Goal: Transaction & Acquisition: Purchase product/service

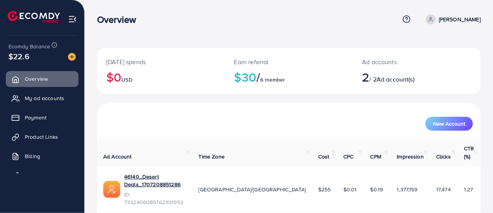
click at [73, 61] on img at bounding box center [72, 57] width 8 height 8
click at [73, 57] on img at bounding box center [72, 57] width 8 height 8
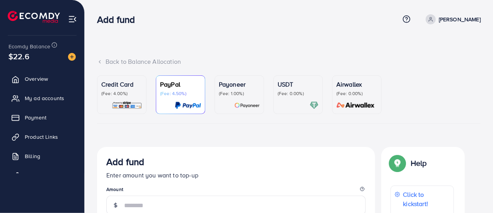
scroll to position [77, 0]
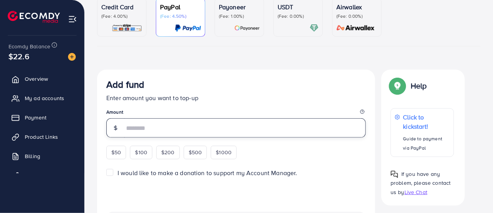
click at [166, 127] on input "number" at bounding box center [244, 127] width 241 height 19
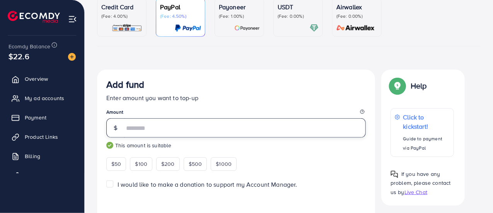
type input "***"
click at [217, 105] on div "Add fund Enter amount you want to top-up Amount *** This amount is suitable $50…" at bounding box center [235, 125] width 259 height 92
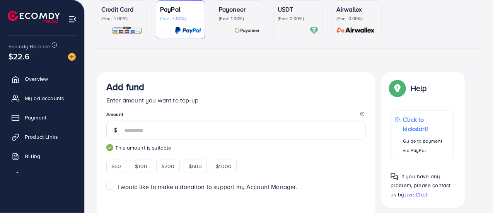
scroll to position [36, 0]
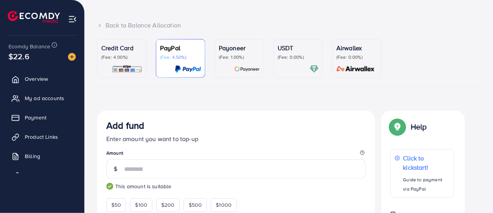
click at [129, 65] on img at bounding box center [127, 69] width 31 height 9
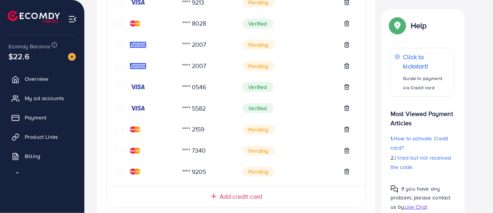
scroll to position [345, 0]
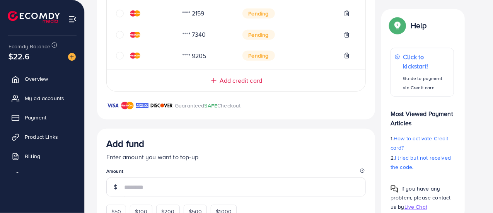
click at [248, 80] on span "Add credit card" at bounding box center [240, 80] width 43 height 9
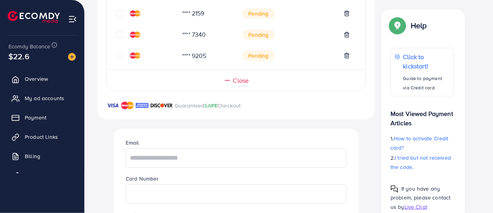
scroll to position [384, 0]
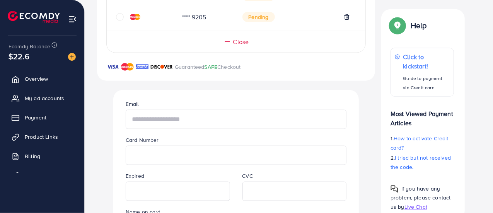
click at [190, 122] on input "text" at bounding box center [236, 119] width 221 height 19
type input "**********"
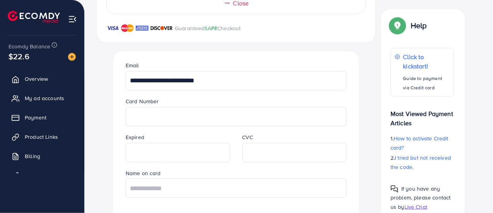
scroll to position [461, 0]
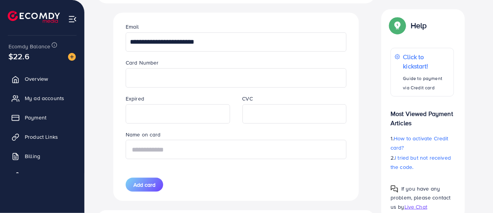
click at [263, 147] on input "text" at bounding box center [236, 149] width 221 height 19
type input "**********"
click at [139, 184] on span "Add card" at bounding box center [144, 185] width 22 height 8
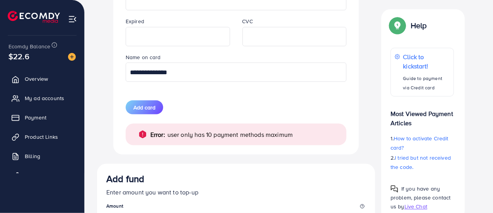
scroll to position [500, 0]
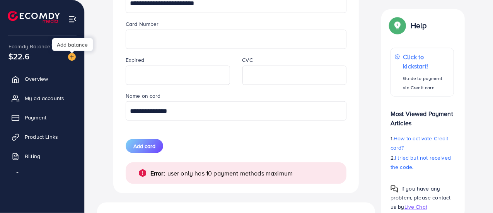
click at [76, 54] on img at bounding box center [72, 57] width 8 height 8
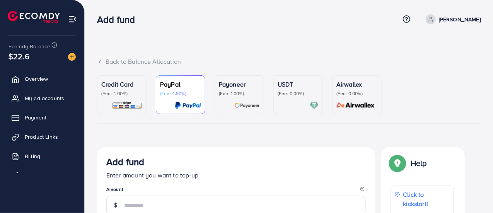
click at [281, 91] on p "(Fee: 0.00%)" at bounding box center [297, 93] width 41 height 6
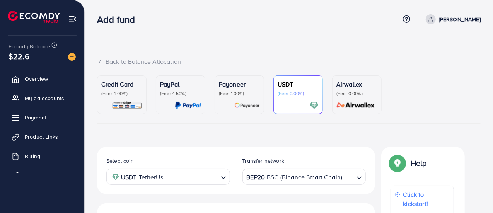
click at [120, 99] on div "Credit Card (Fee: 4.00%)" at bounding box center [121, 95] width 41 height 30
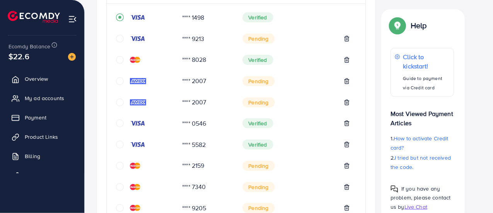
scroll to position [232, 0]
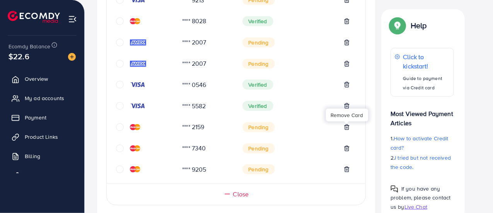
click at [346, 127] on line at bounding box center [346, 128] width 0 height 2
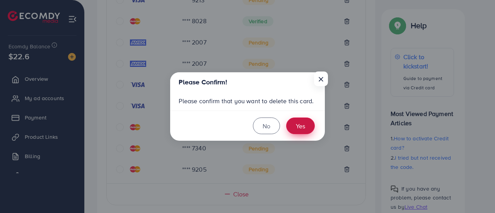
click at [300, 122] on button "Yes" at bounding box center [300, 125] width 29 height 17
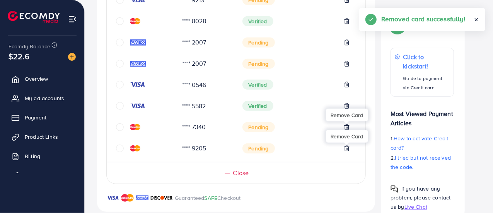
click at [346, 147] on icon at bounding box center [346, 148] width 6 height 6
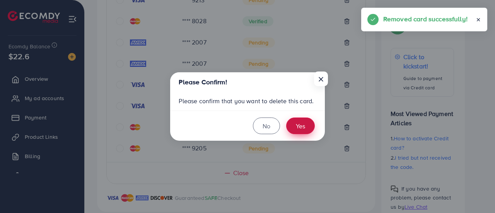
click at [299, 129] on button "Yes" at bounding box center [300, 125] width 29 height 17
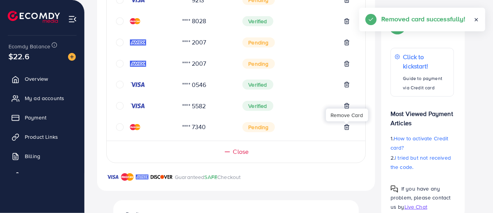
click at [346, 129] on icon at bounding box center [346, 126] width 3 height 5
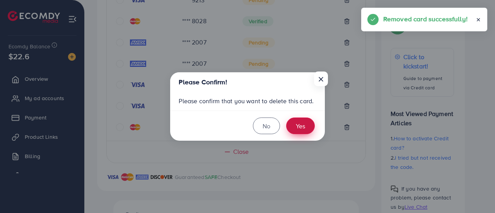
click at [308, 126] on button "Yes" at bounding box center [300, 125] width 29 height 17
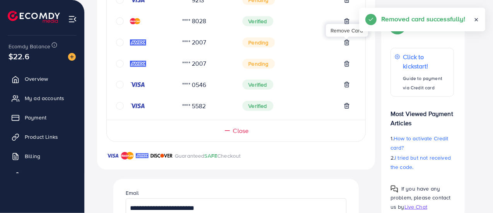
click at [346, 44] on icon at bounding box center [346, 42] width 6 height 6
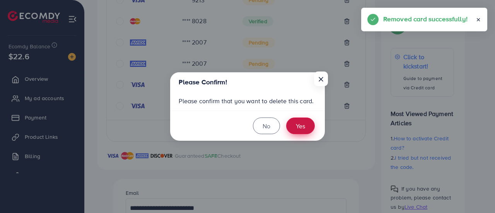
click at [308, 125] on button "Yes" at bounding box center [300, 125] width 29 height 17
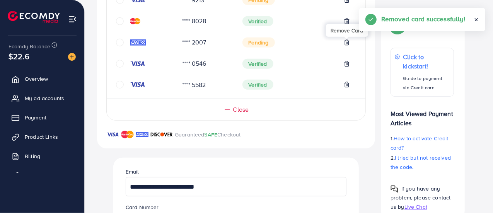
click at [348, 42] on icon at bounding box center [346, 42] width 6 height 6
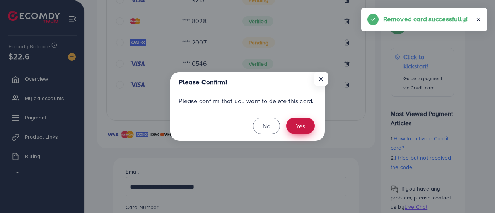
click at [308, 126] on button "Yes" at bounding box center [300, 125] width 29 height 17
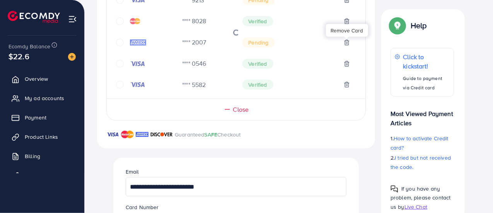
scroll to position [155, 0]
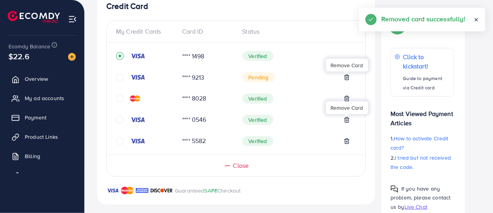
click at [346, 76] on polyline at bounding box center [346, 76] width 5 height 0
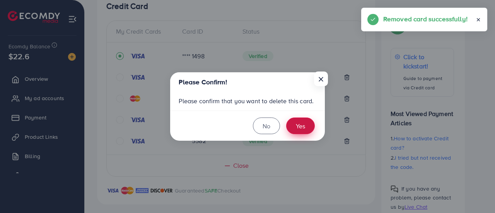
click at [305, 127] on button "Yes" at bounding box center [300, 125] width 29 height 17
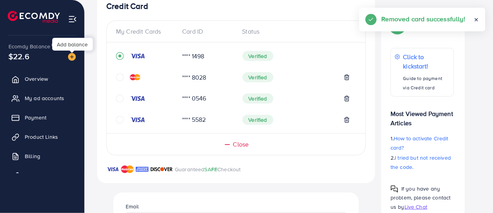
click at [73, 56] on img at bounding box center [72, 57] width 8 height 8
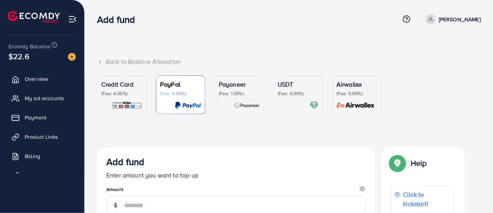
click at [287, 89] on div "USDT (Fee: 0.00%)" at bounding box center [297, 88] width 41 height 17
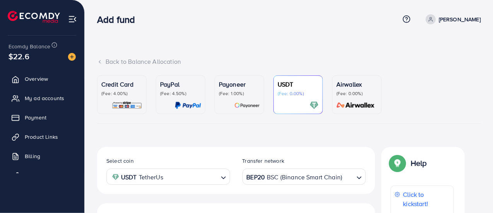
click at [134, 100] on div "Credit Card (Fee: 4.00%)" at bounding box center [121, 95] width 41 height 30
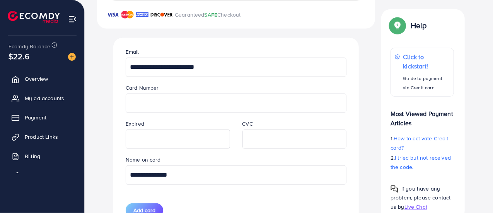
scroll to position [386, 0]
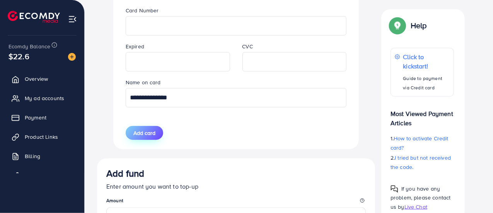
click at [149, 132] on span "Add card" at bounding box center [144, 133] width 22 height 8
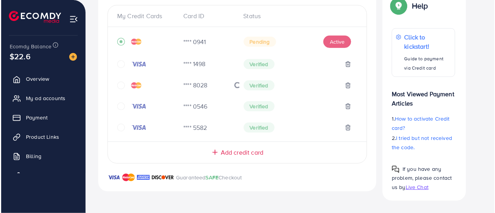
scroll to position [169, 0]
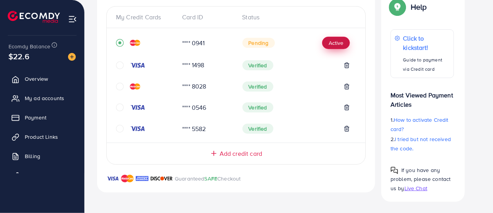
click at [339, 39] on button "Active" at bounding box center [336, 43] width 28 height 12
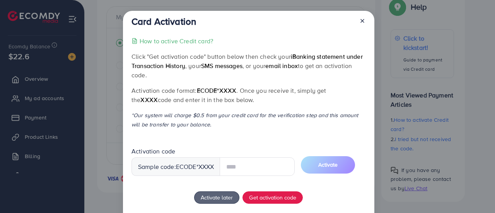
scroll to position [49, 0]
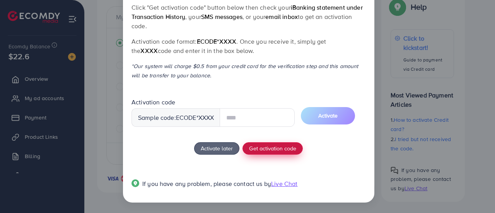
click at [266, 150] on div "How to active Credit card? Click "Get activation code" button below then check …" at bounding box center [248, 92] width 234 height 211
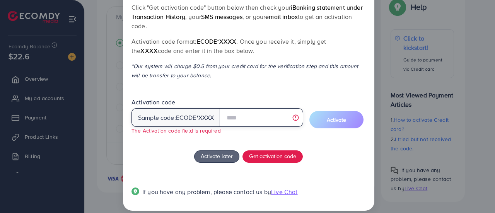
click at [241, 116] on input "text" at bounding box center [260, 117] width 83 height 19
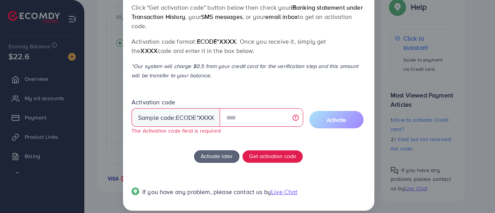
click at [192, 138] on span "Activation code Sample code: ecode *XXXX The Activation code field is required" at bounding box center [217, 120] width 172 height 43
click at [272, 156] on span "Get activation code" at bounding box center [272, 156] width 47 height 8
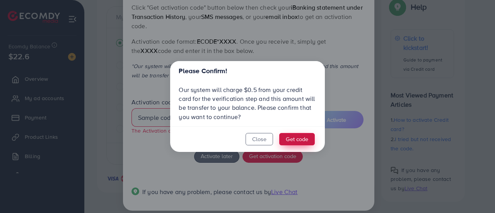
click at [296, 143] on button "Get code" at bounding box center [297, 139] width 36 height 12
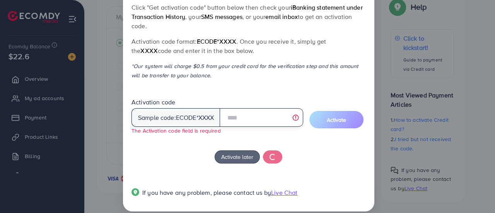
click at [241, 116] on input "text" at bounding box center [260, 117] width 83 height 19
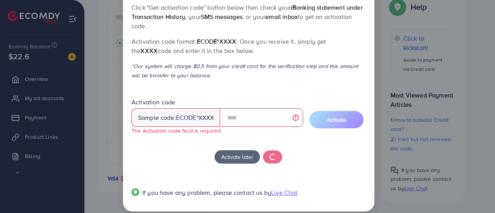
click at [179, 134] on small "The Activation code field is required" at bounding box center [175, 130] width 89 height 7
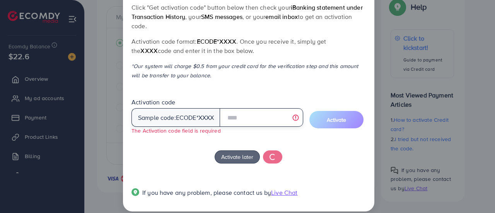
click at [232, 120] on input "text" at bounding box center [260, 117] width 83 height 19
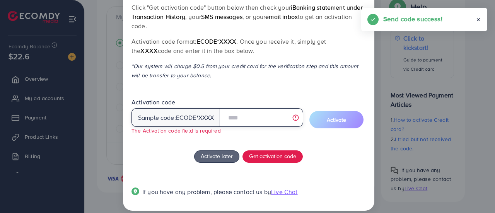
click at [249, 119] on input "text" at bounding box center [260, 117] width 83 height 19
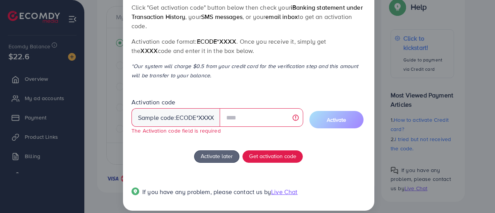
click at [248, 95] on div "How to active Credit card? Click "Get activation code" button below then check …" at bounding box center [248, 96] width 234 height 218
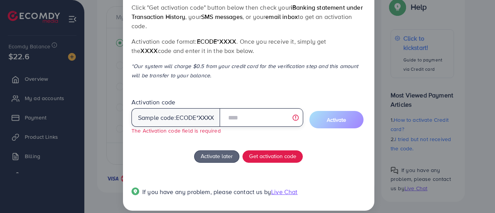
click at [239, 110] on input "text" at bounding box center [260, 117] width 83 height 19
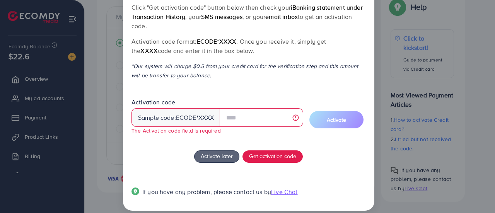
click at [237, 99] on div "Activation code Sample code: ecode *XXXX The Activation code field is required" at bounding box center [217, 116] width 172 height 37
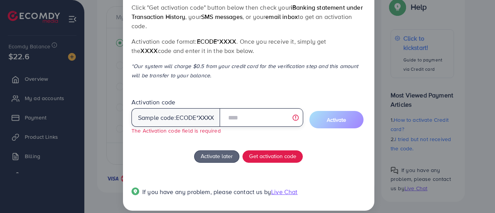
click at [244, 118] on input "text" at bounding box center [260, 117] width 83 height 19
type input "*"
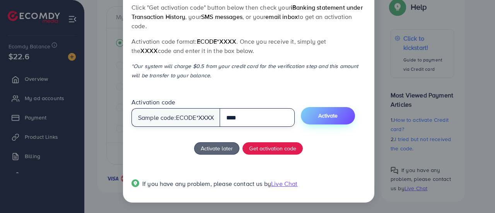
type input "****"
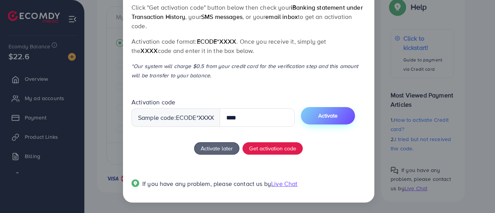
click at [328, 117] on span "Activate" at bounding box center [327, 116] width 19 height 8
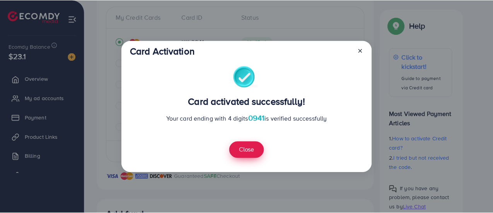
scroll to position [320, 0]
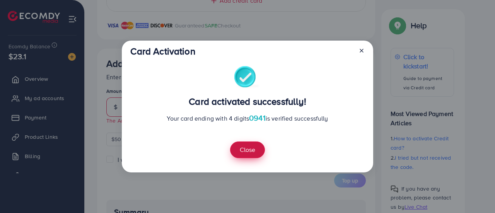
click at [253, 154] on button "Close" at bounding box center [247, 149] width 35 height 17
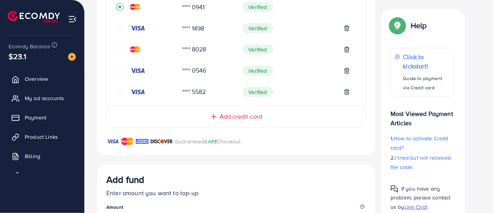
scroll to position [281, 0]
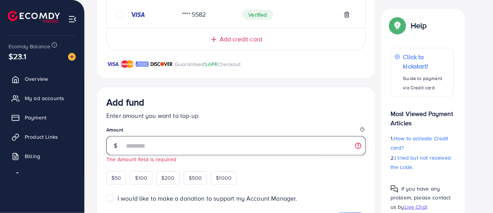
click at [189, 146] on input "number" at bounding box center [244, 145] width 241 height 19
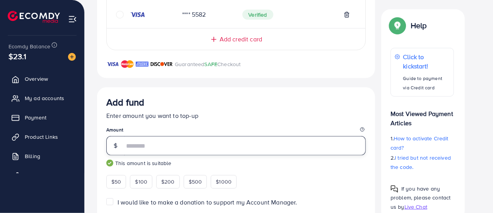
type input "***"
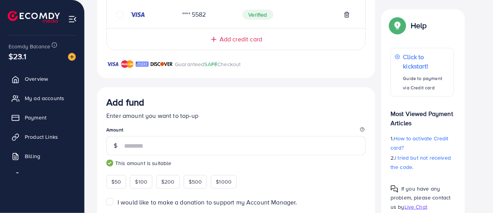
click at [230, 111] on p "Enter amount you want to top-up" at bounding box center [235, 115] width 259 height 9
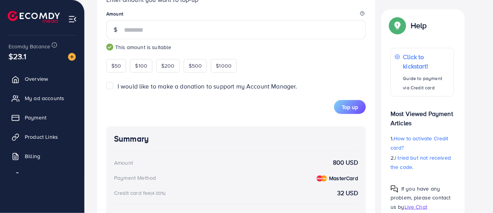
scroll to position [435, 0]
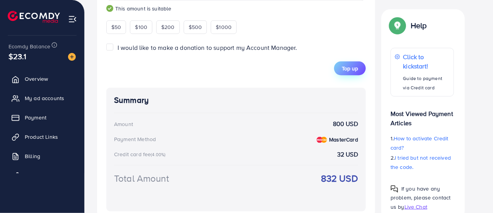
click at [346, 66] on span "Top up" at bounding box center [350, 69] width 16 height 8
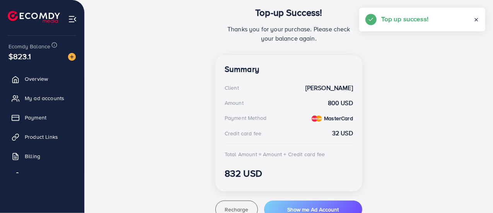
scroll to position [208, 0]
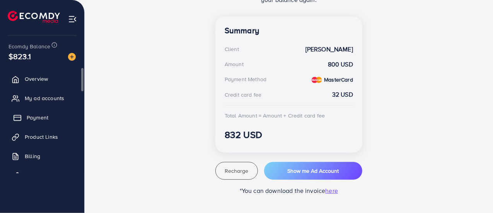
click at [38, 116] on span "Payment" at bounding box center [38, 118] width 22 height 8
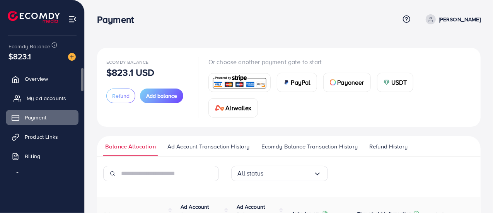
click at [47, 96] on span "My ad accounts" at bounding box center [46, 98] width 39 height 8
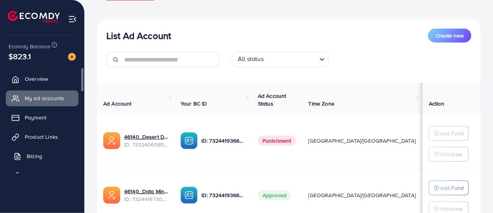
scroll to position [18, 0]
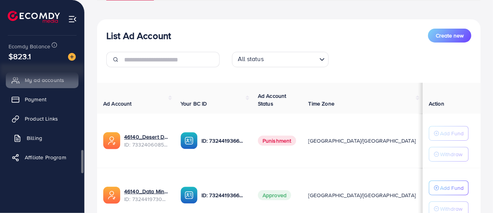
click at [39, 136] on span "Billing" at bounding box center [34, 138] width 15 height 8
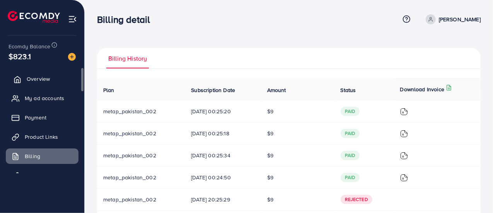
click at [48, 83] on link "Overview" at bounding box center [42, 78] width 73 height 15
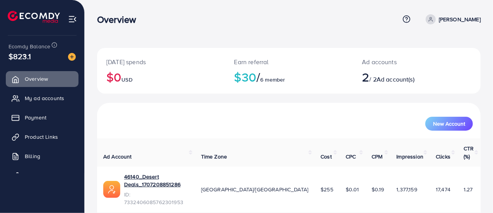
scroll to position [39, 0]
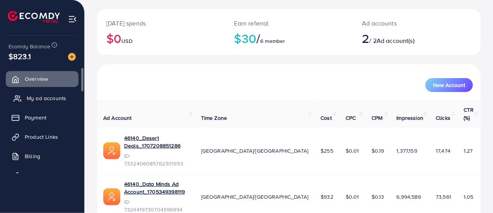
click at [39, 93] on link "My ad accounts" at bounding box center [42, 97] width 73 height 15
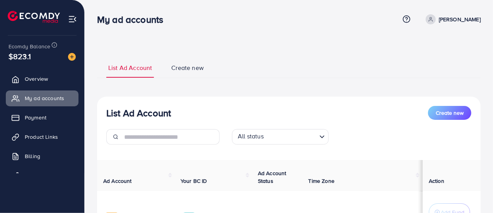
scroll to position [77, 0]
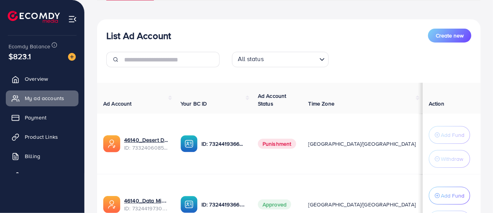
click at [27, 57] on span "$823.1" at bounding box center [19, 56] width 25 height 17
click at [72, 53] on div at bounding box center [69, 56] width 14 height 9
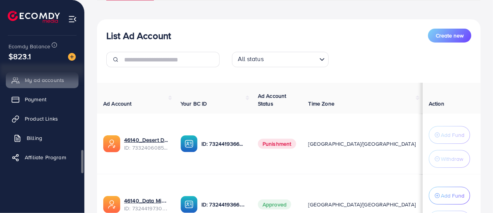
click at [39, 138] on span "Billing" at bounding box center [34, 138] width 15 height 8
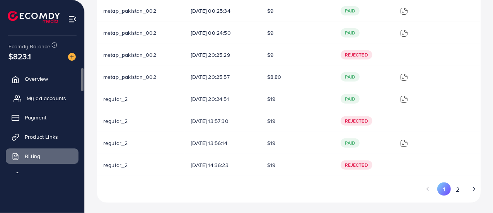
click at [53, 100] on span "My ad accounts" at bounding box center [46, 98] width 39 height 8
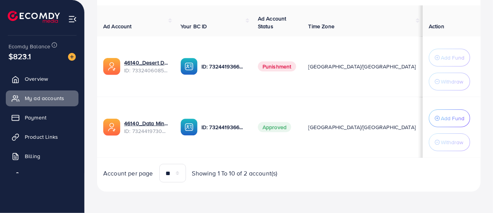
scroll to position [155, 0]
click at [53, 123] on link "Payment" at bounding box center [42, 117] width 73 height 15
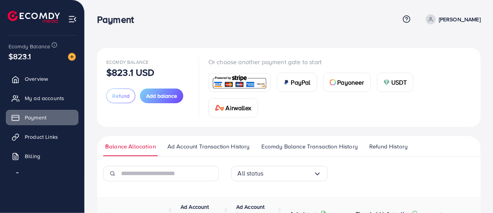
scroll to position [116, 0]
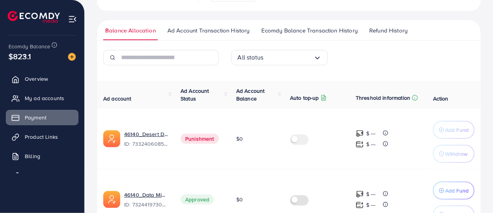
click at [281, 27] on span "Ecomdy Balance Transaction History" at bounding box center [309, 30] width 96 height 9
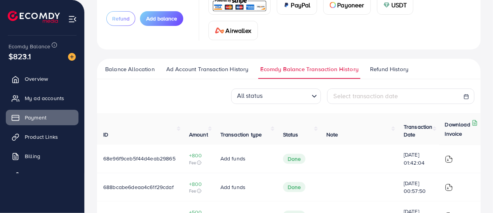
scroll to position [116, 0]
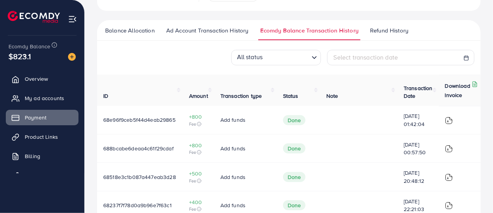
click at [224, 35] on link "Ad Account Transaction History" at bounding box center [207, 33] width 86 height 14
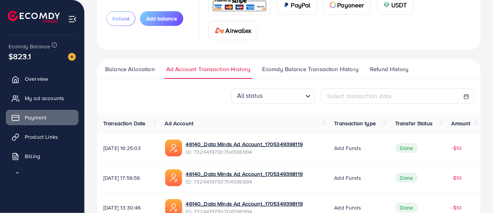
scroll to position [116, 0]
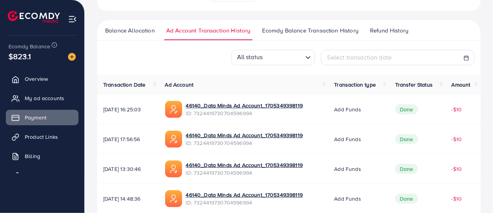
click at [301, 32] on span "Ecomdy Balance Transaction History" at bounding box center [310, 30] width 96 height 9
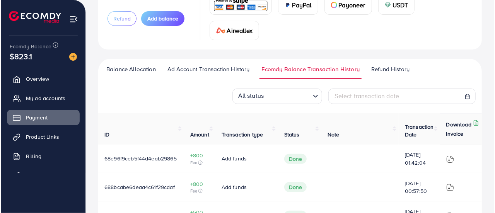
scroll to position [116, 0]
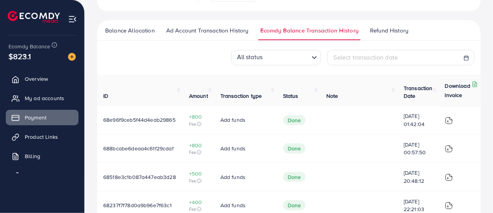
click at [450, 119] on img at bounding box center [449, 121] width 8 height 8
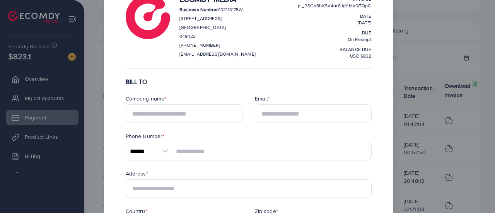
scroll to position [8, 0]
